Goal: Information Seeking & Learning: Learn about a topic

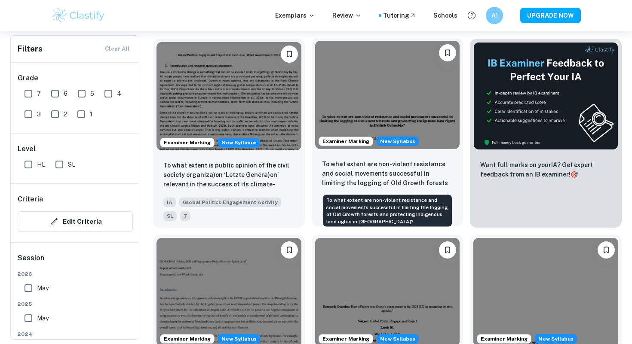
scroll to position [335, 0]
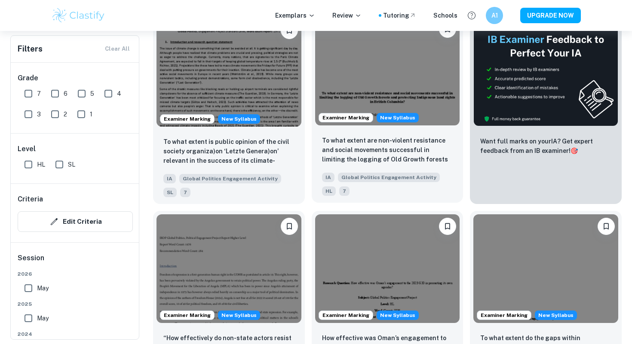
click at [398, 75] on img at bounding box center [387, 71] width 145 height 108
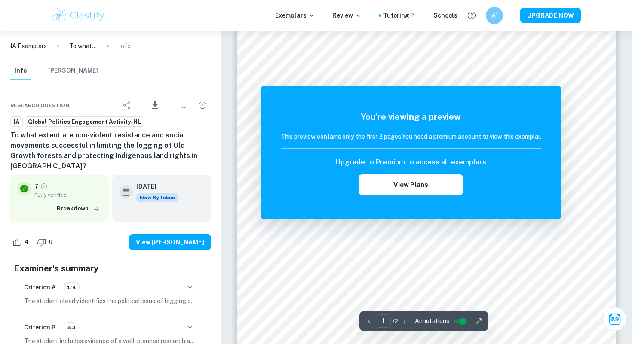
scroll to position [158, 0]
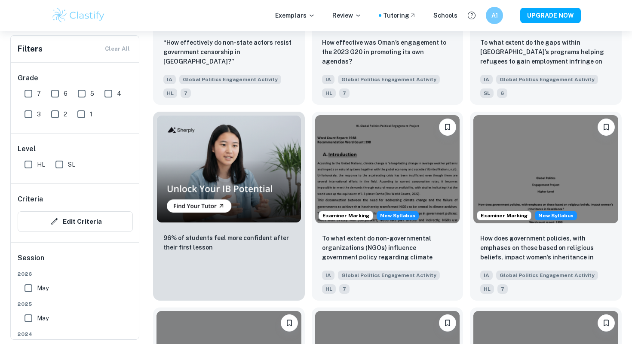
scroll to position [634, 0]
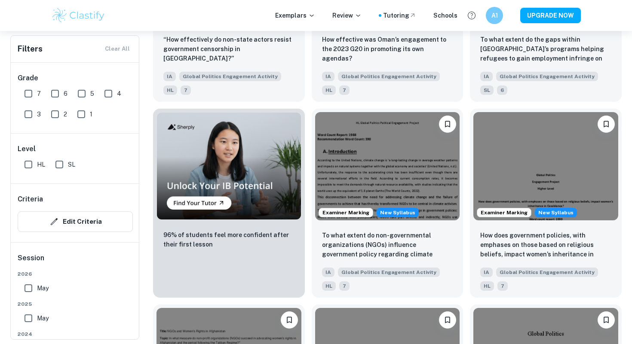
click at [31, 165] on input "HL" at bounding box center [28, 164] width 17 height 17
checkbox input "true"
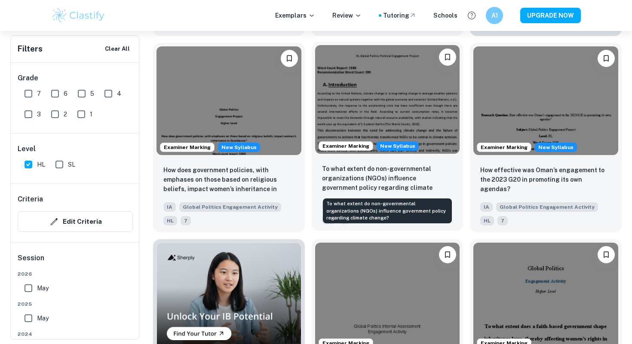
scroll to position [525, 0]
click at [389, 189] on p "To what extent do non-governmental organizations (NGOs) influence government po…" at bounding box center [387, 178] width 131 height 29
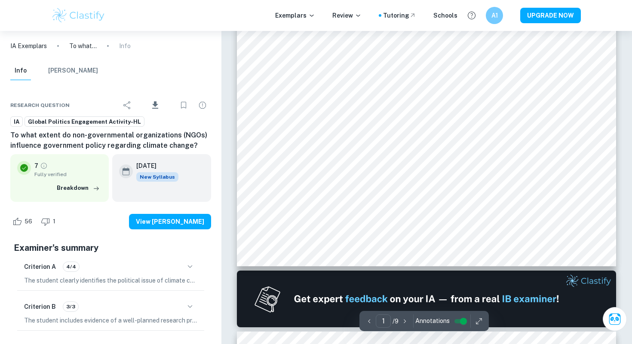
scroll to position [311, 0]
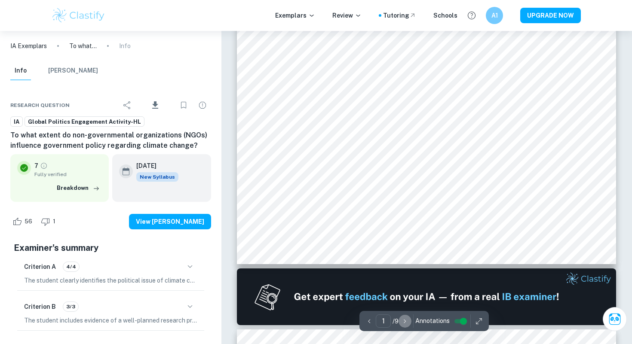
click at [403, 321] on icon "button" at bounding box center [405, 321] width 9 height 9
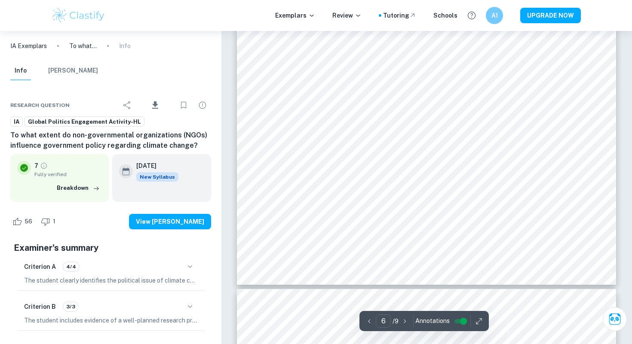
scroll to position [3116, 0]
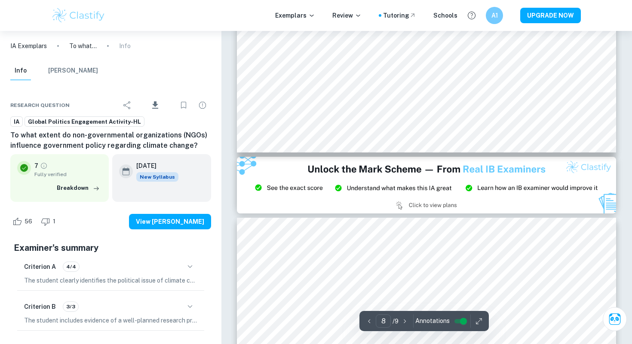
type input "9"
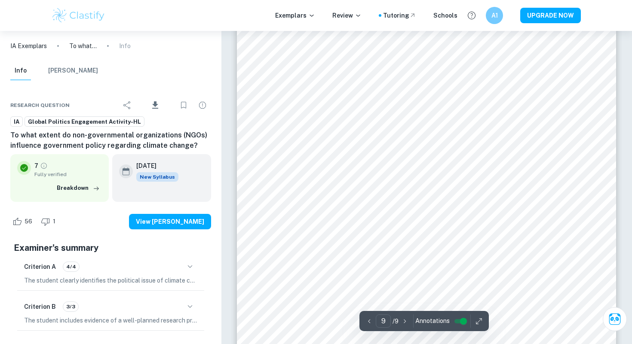
scroll to position [4748, 0]
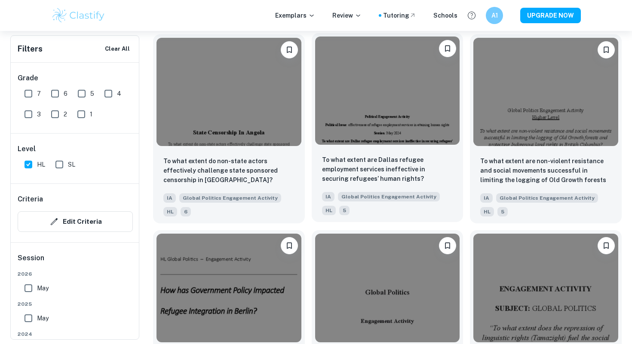
scroll to position [1123, 0]
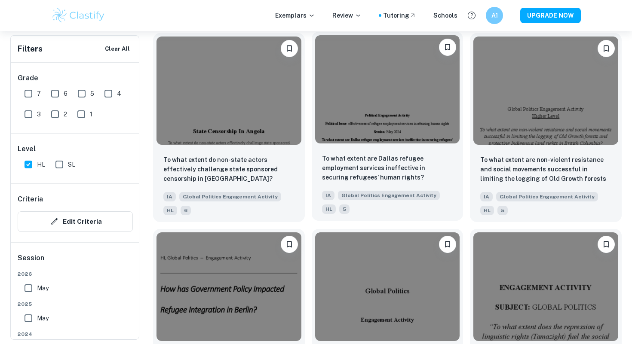
click at [372, 153] on div "To what extent are Dallas refugee employment services ineffective in securing r…" at bounding box center [388, 184] width 152 height 74
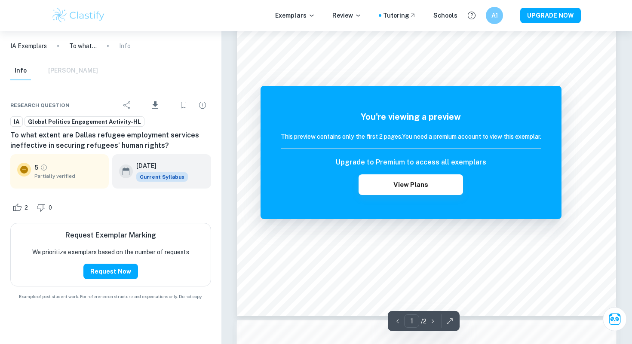
scroll to position [235, 0]
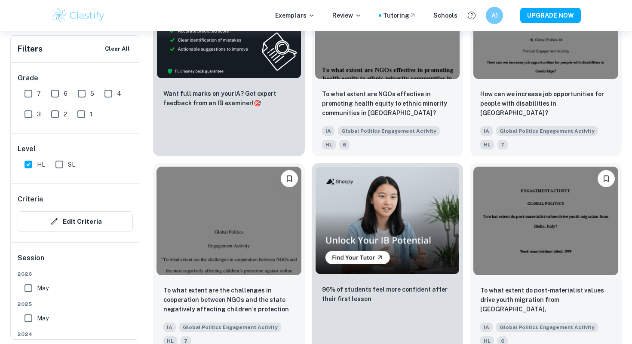
scroll to position [1584, 0]
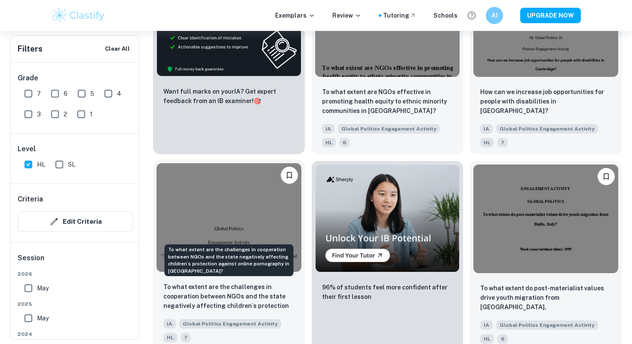
click at [251, 299] on p "To what extent are the challenges in cooperation between NGOs and the state neg…" at bounding box center [228, 297] width 131 height 29
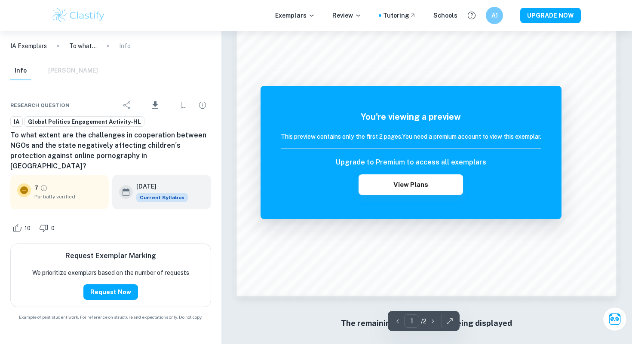
scroll to position [831, 0]
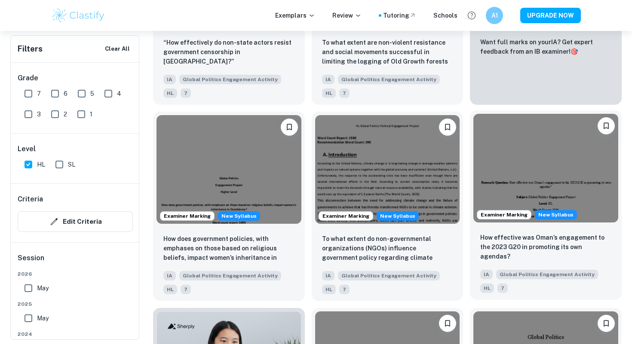
scroll to position [351, 0]
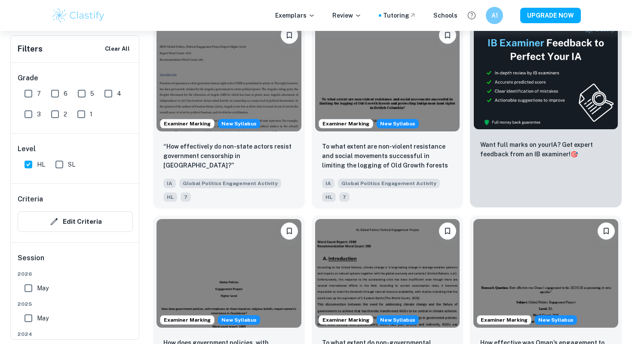
click at [515, 164] on div "Want full marks on your IA ? Get expert feedback from an IB examiner! 🎯" at bounding box center [545, 154] width 131 height 29
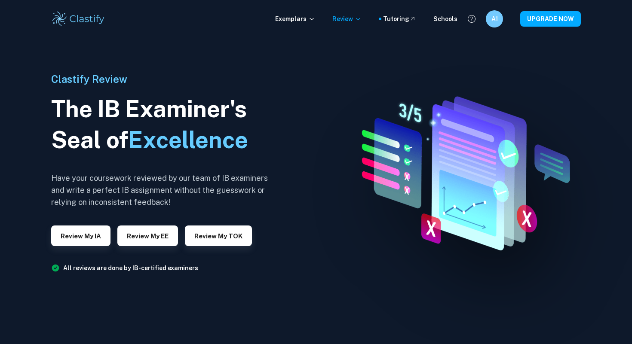
scroll to position [3, 0]
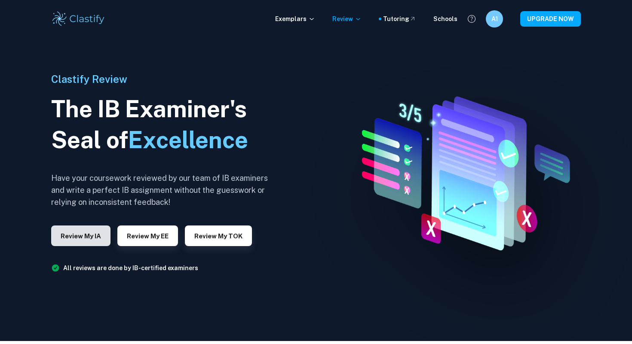
click at [71, 236] on button "Review my IA" at bounding box center [80, 236] width 59 height 21
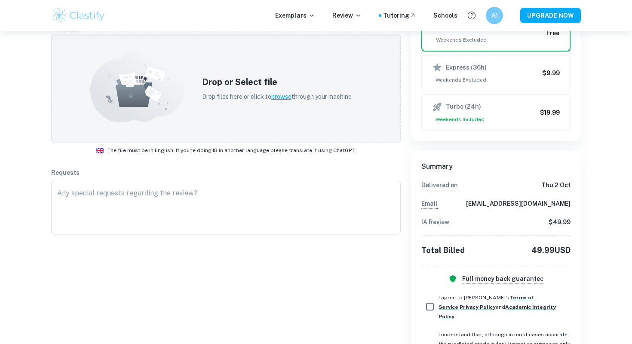
scroll to position [210, 0]
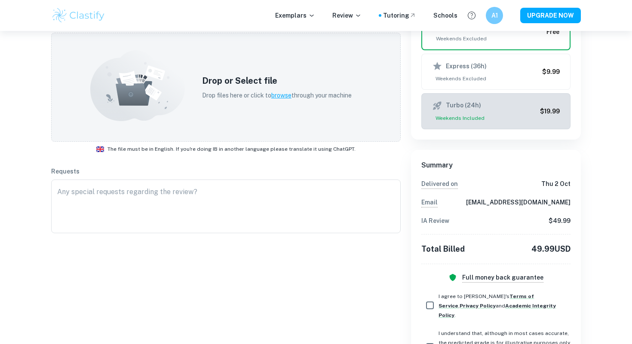
click at [437, 102] on icon "button" at bounding box center [437, 106] width 10 height 10
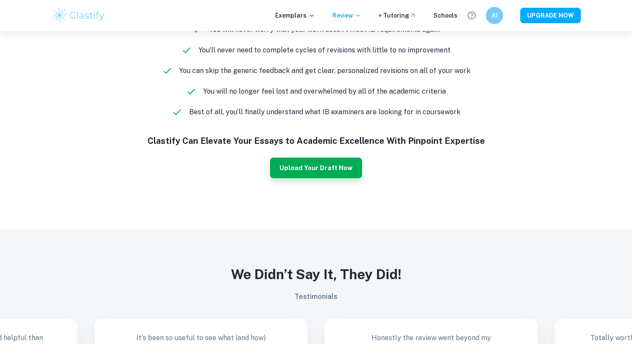
scroll to position [632, 0]
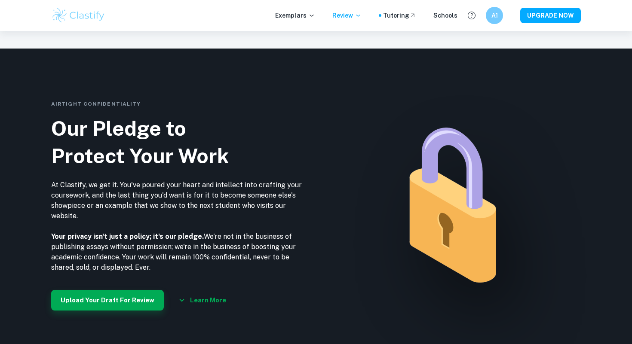
scroll to position [1043, 0]
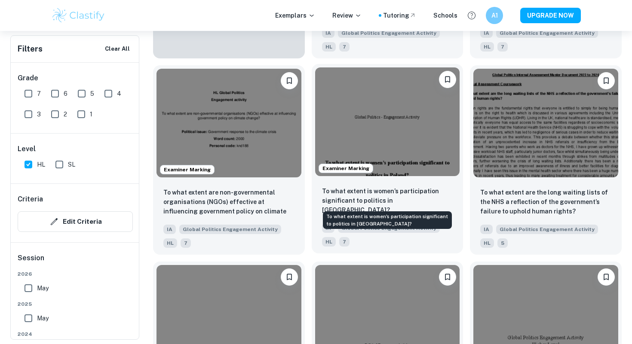
scroll to position [895, 0]
click at [373, 191] on p "To what extent is women’s participation significant to politics in [GEOGRAPHIC_…" at bounding box center [387, 200] width 131 height 28
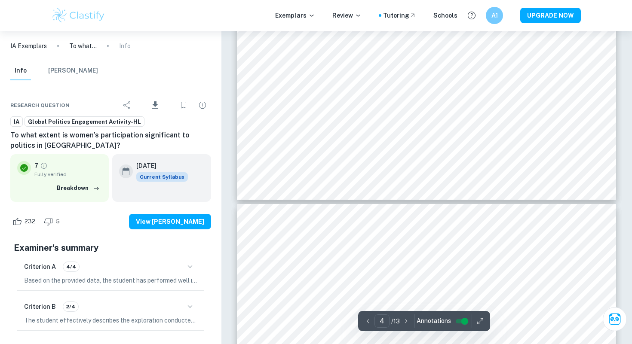
scroll to position [2116, 0]
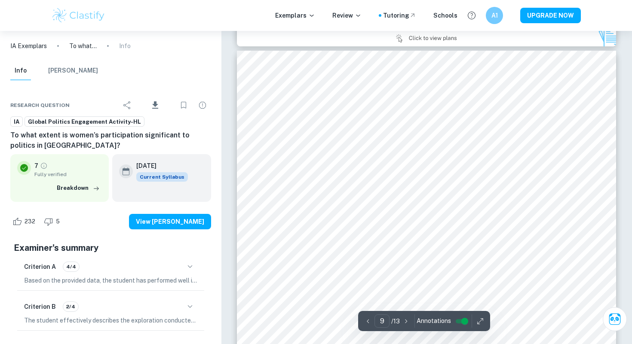
type input "8"
